Goal: Transaction & Acquisition: Subscribe to service/newsletter

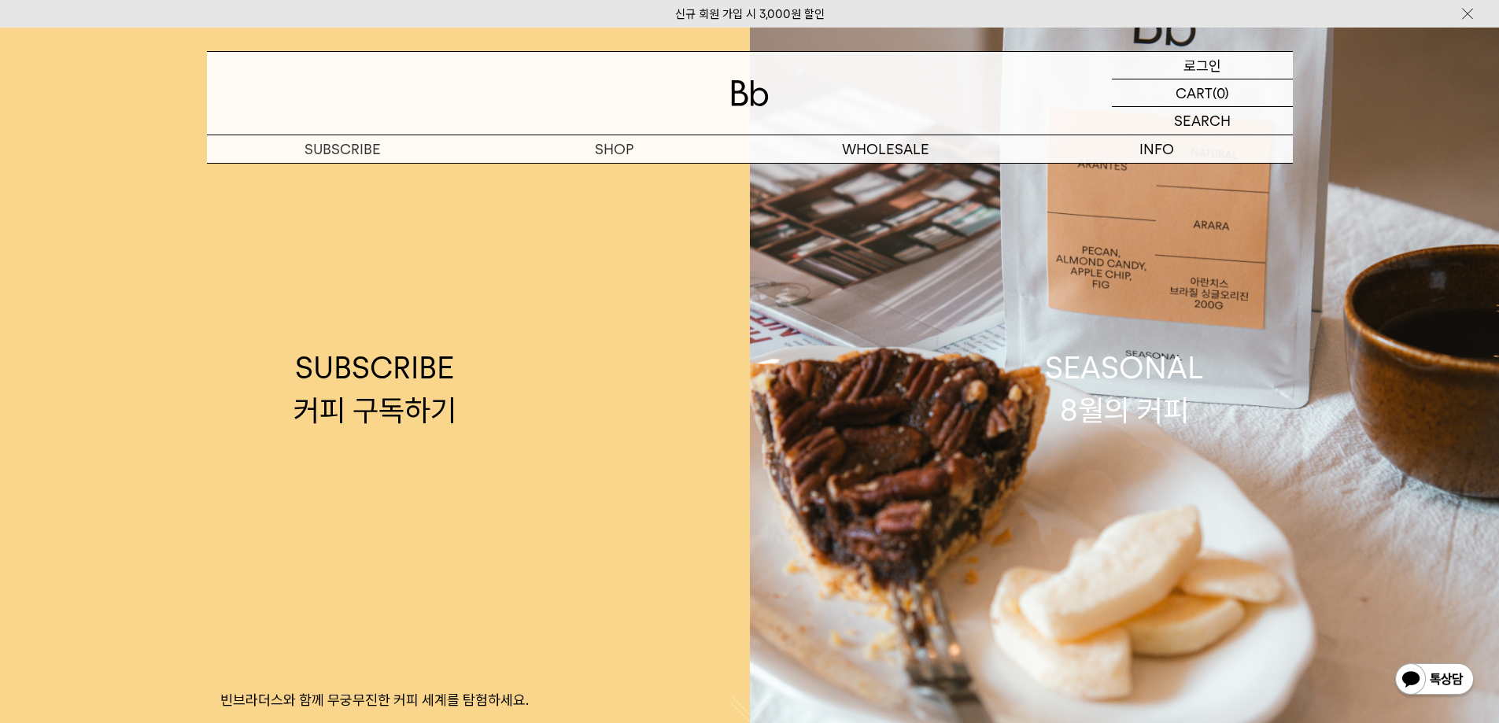
click at [1225, 66] on div "LOGIN 로그인" at bounding box center [1202, 65] width 181 height 27
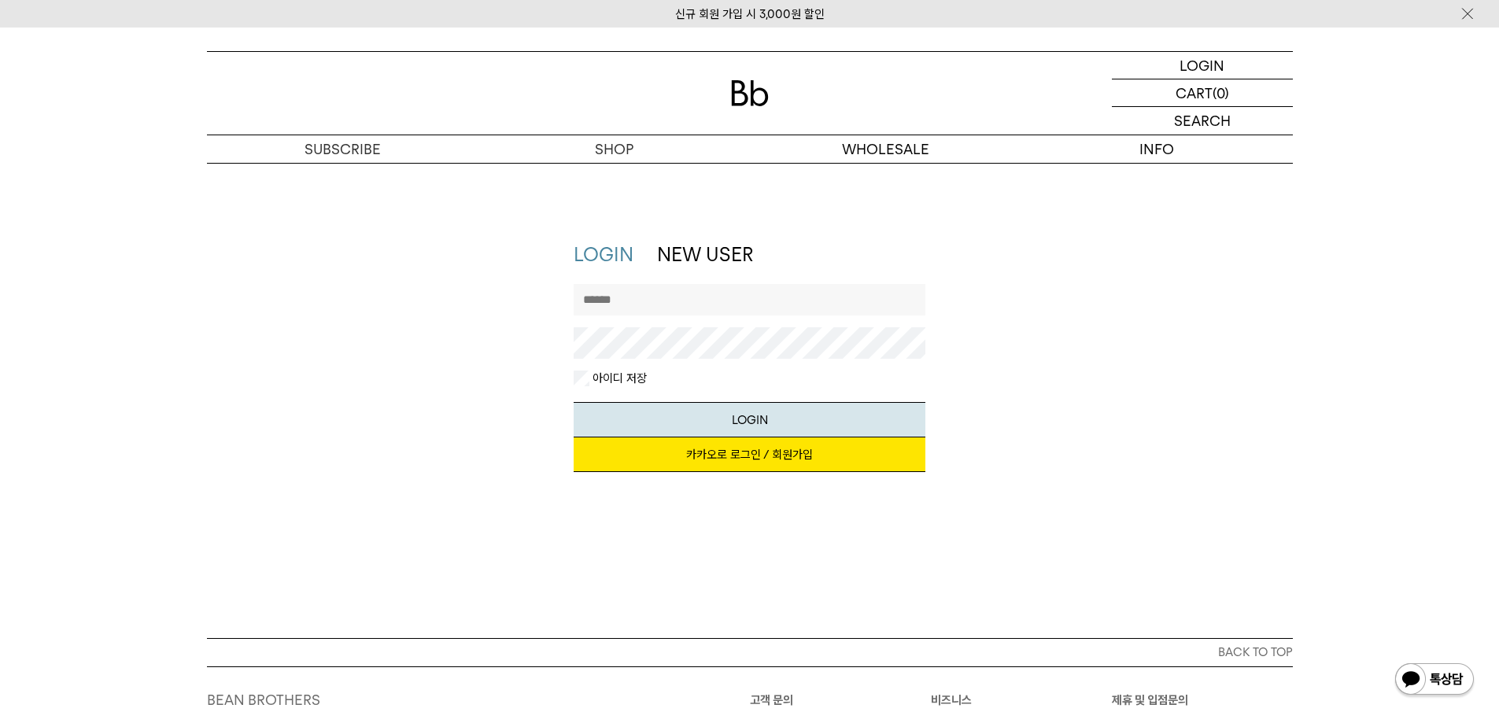
click at [733, 297] on input "text" at bounding box center [750, 299] width 352 height 31
type input "**********"
click at [574, 402] on button "LOGIN" at bounding box center [750, 419] width 352 height 35
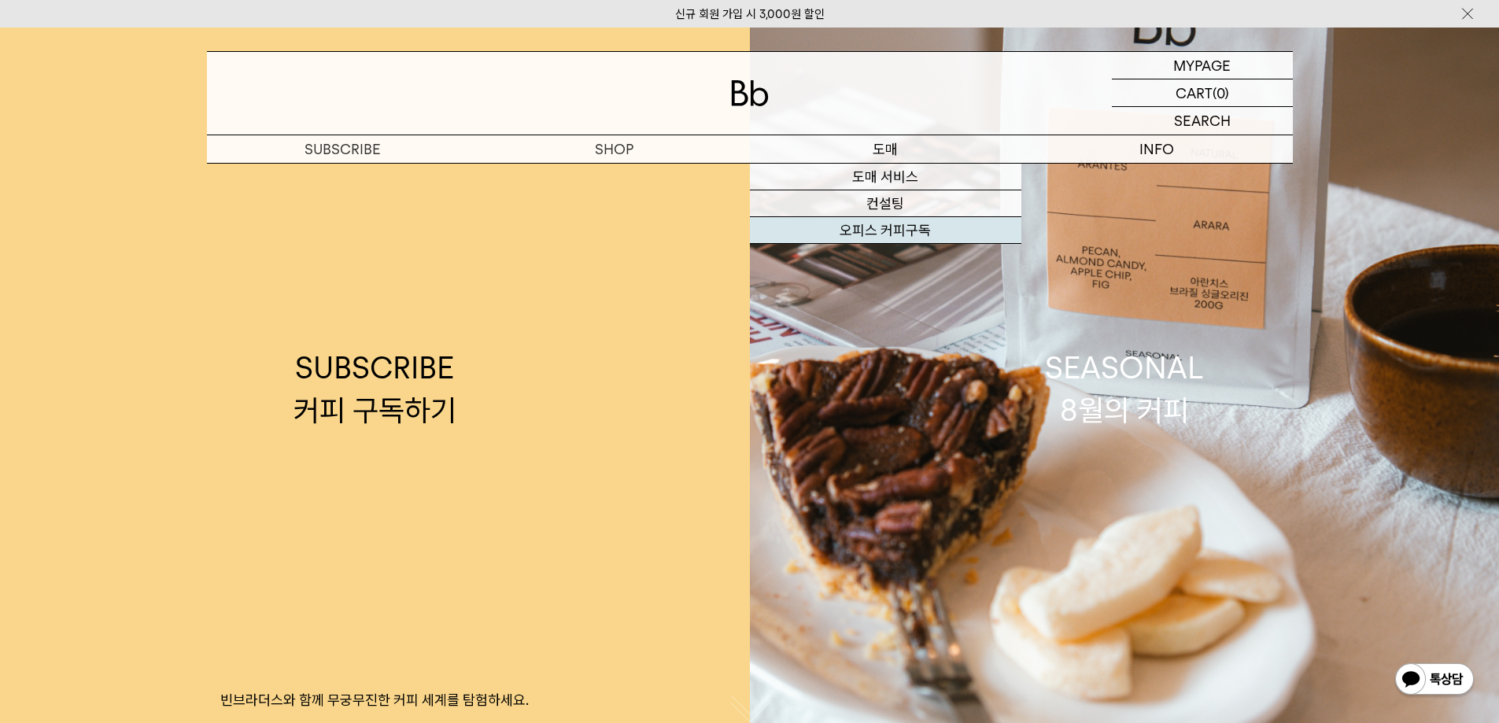
click at [900, 231] on link "오피스 커피구독" at bounding box center [885, 230] width 271 height 27
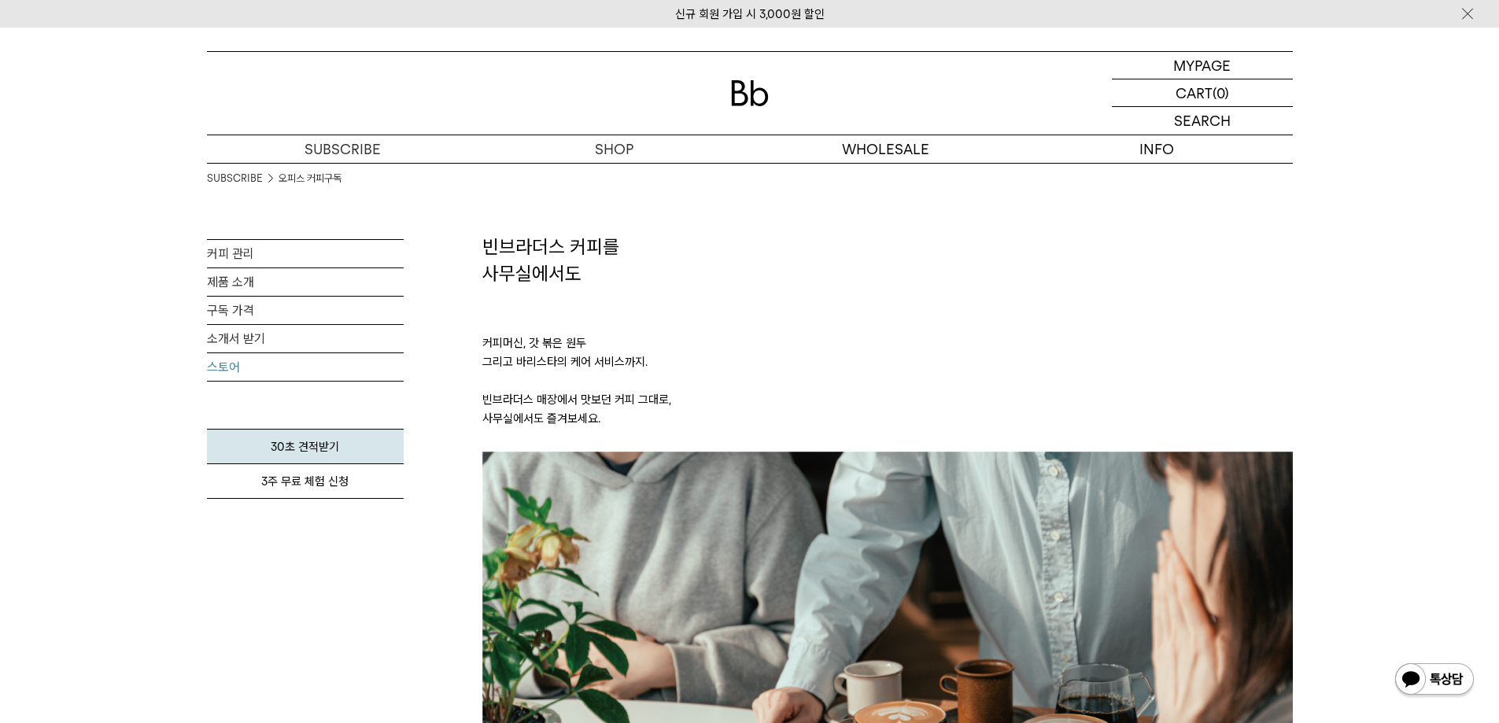
click at [221, 368] on link "스토어" at bounding box center [305, 367] width 197 height 28
